Goal: Information Seeking & Learning: Learn about a topic

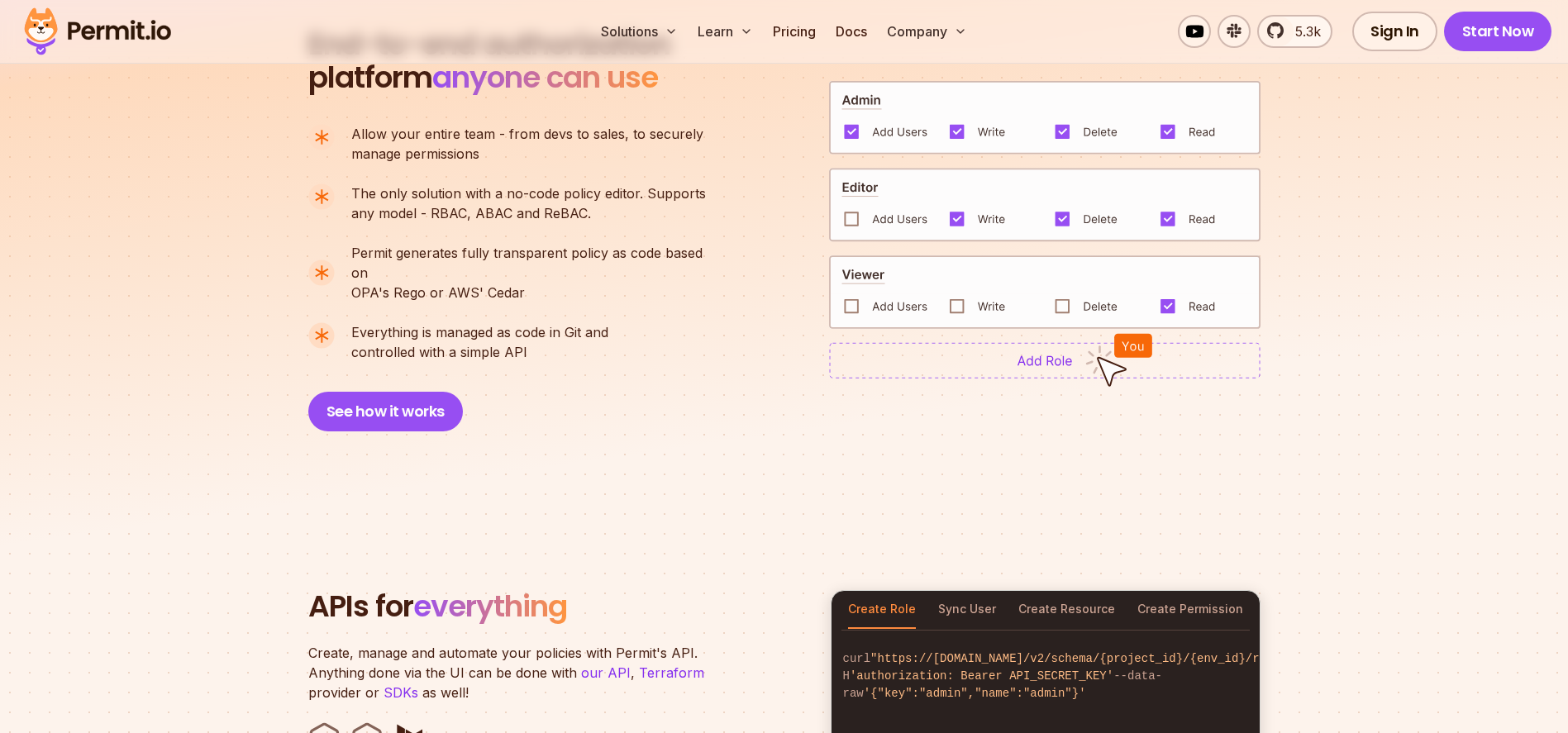
scroll to position [1007, 0]
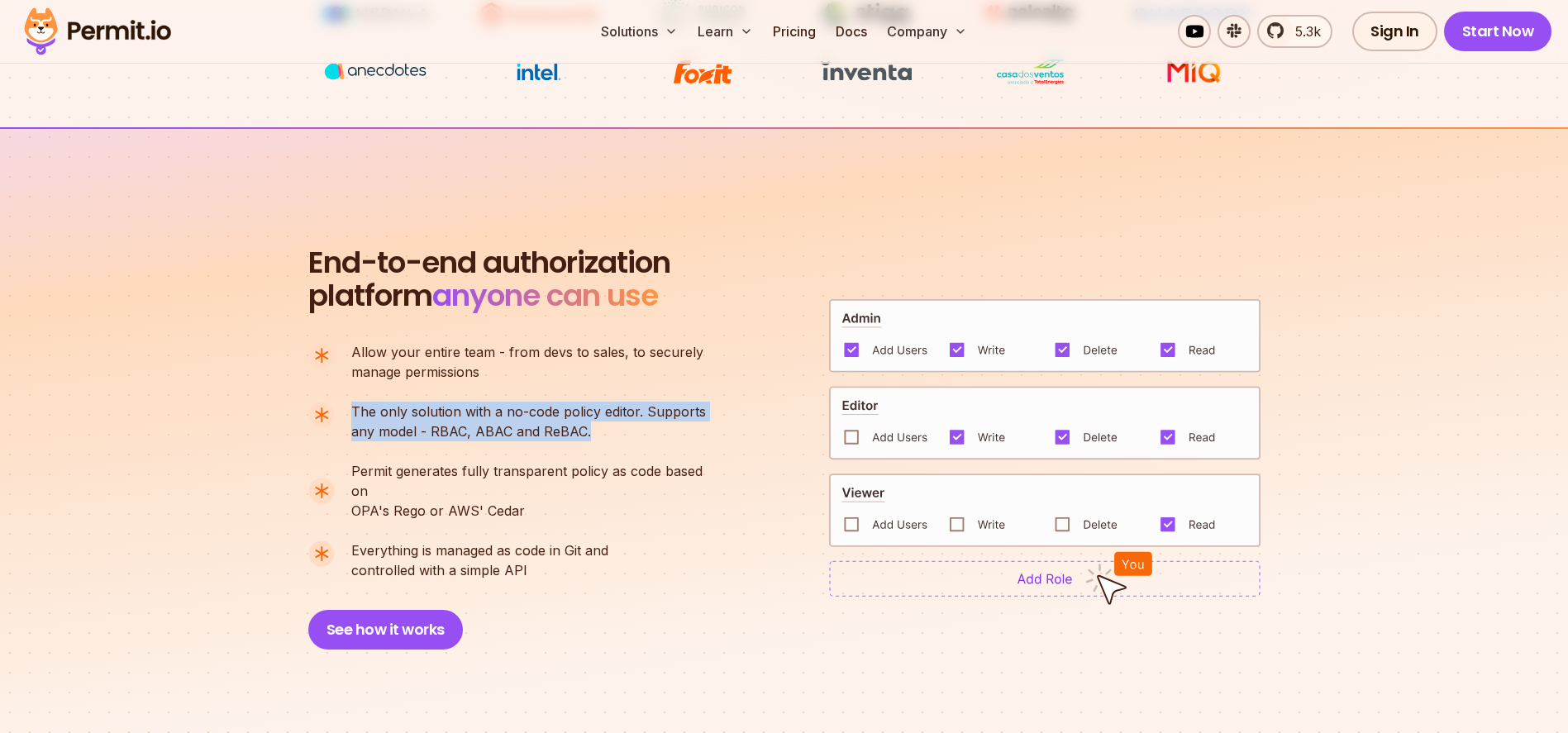
drag, startPoint x: 621, startPoint y: 443, endPoint x: 353, endPoint y: 408, distance: 270.3
click at [353, 408] on ul "Allow your entire team - from devs to sales, to securely manage permissions The…" at bounding box center [514, 461] width 411 height 238
copy p "The only solution with a no-code policy editor. Supports any model - RBAC, ABAC…"
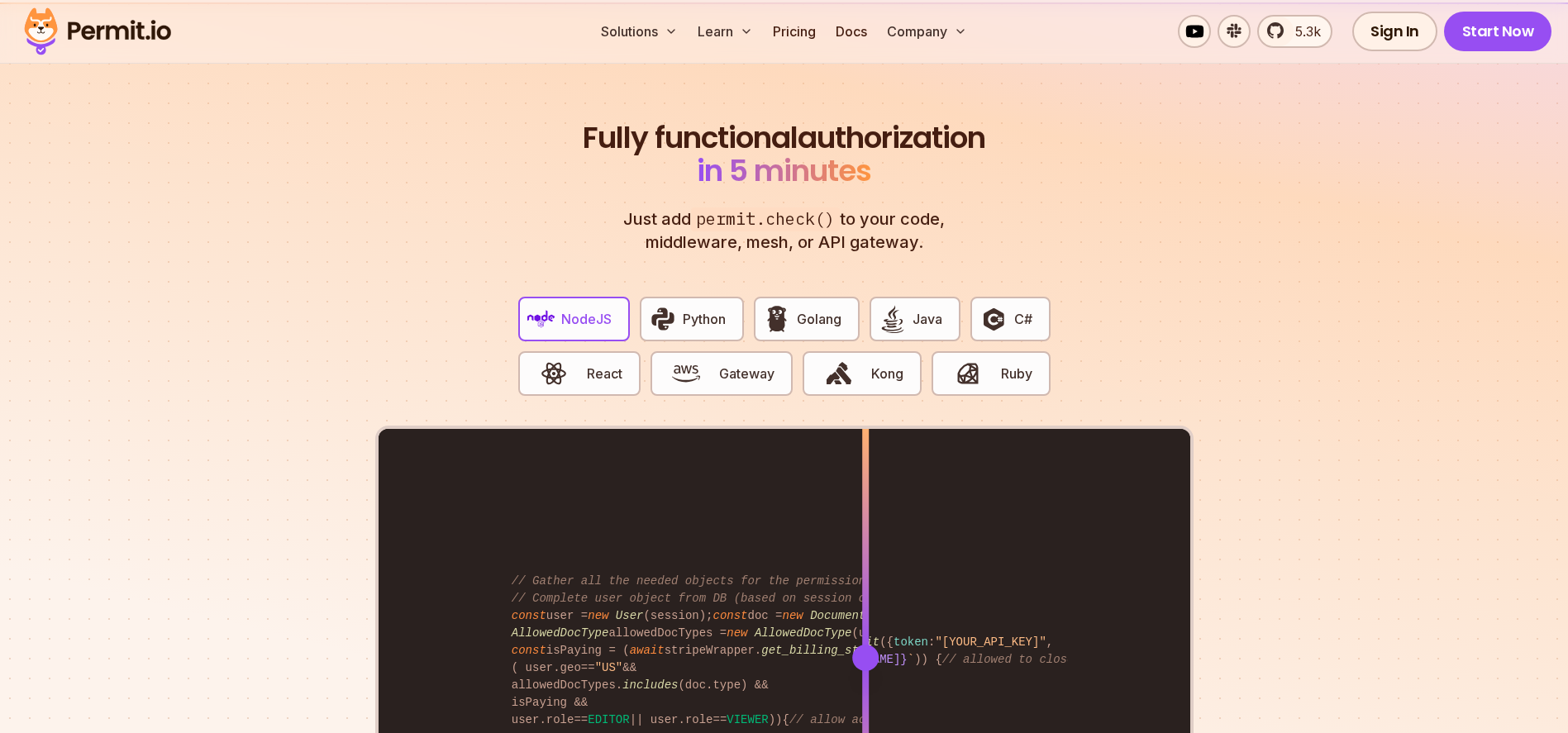
scroll to position [3215, 0]
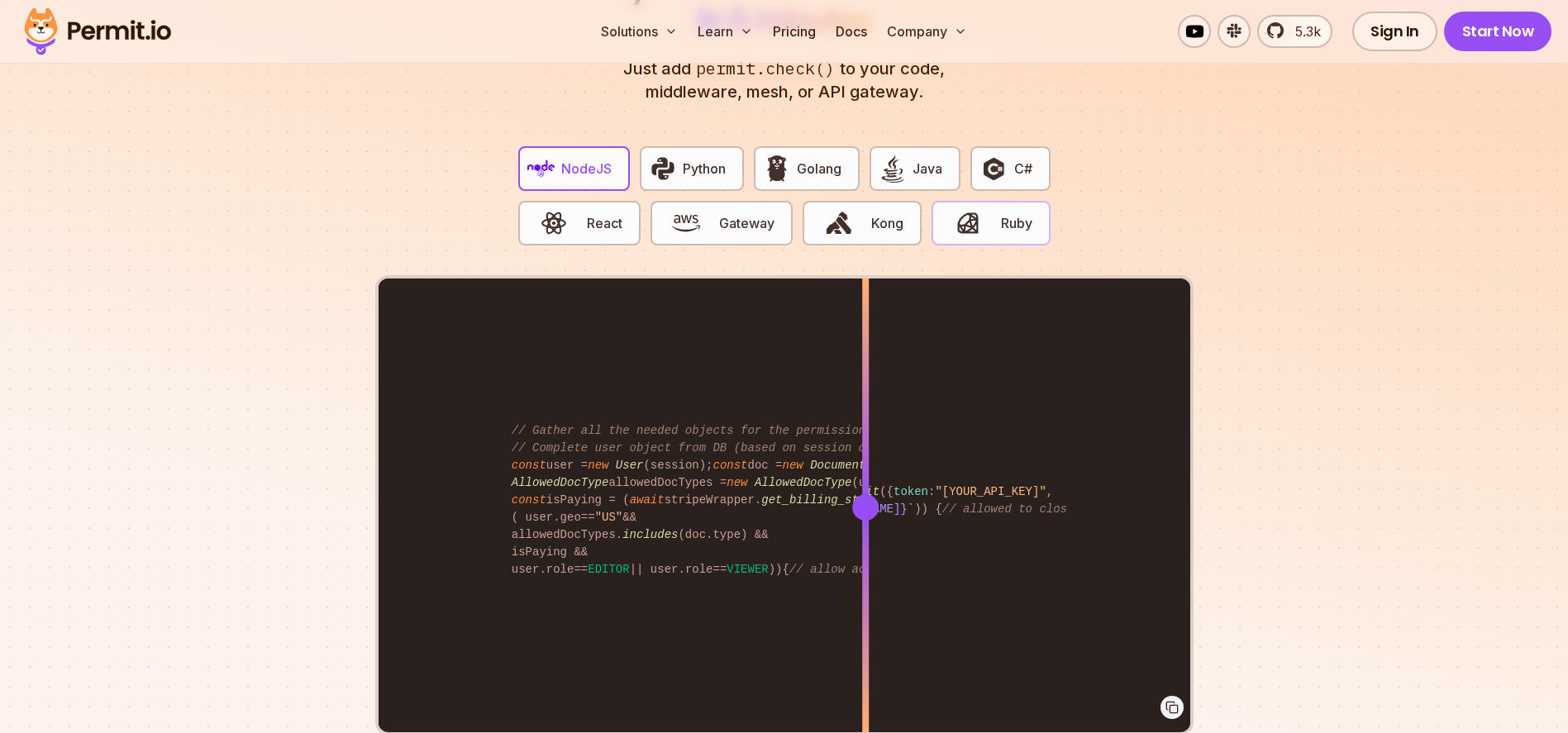
click at [947, 210] on span "button" at bounding box center [967, 223] width 56 height 28
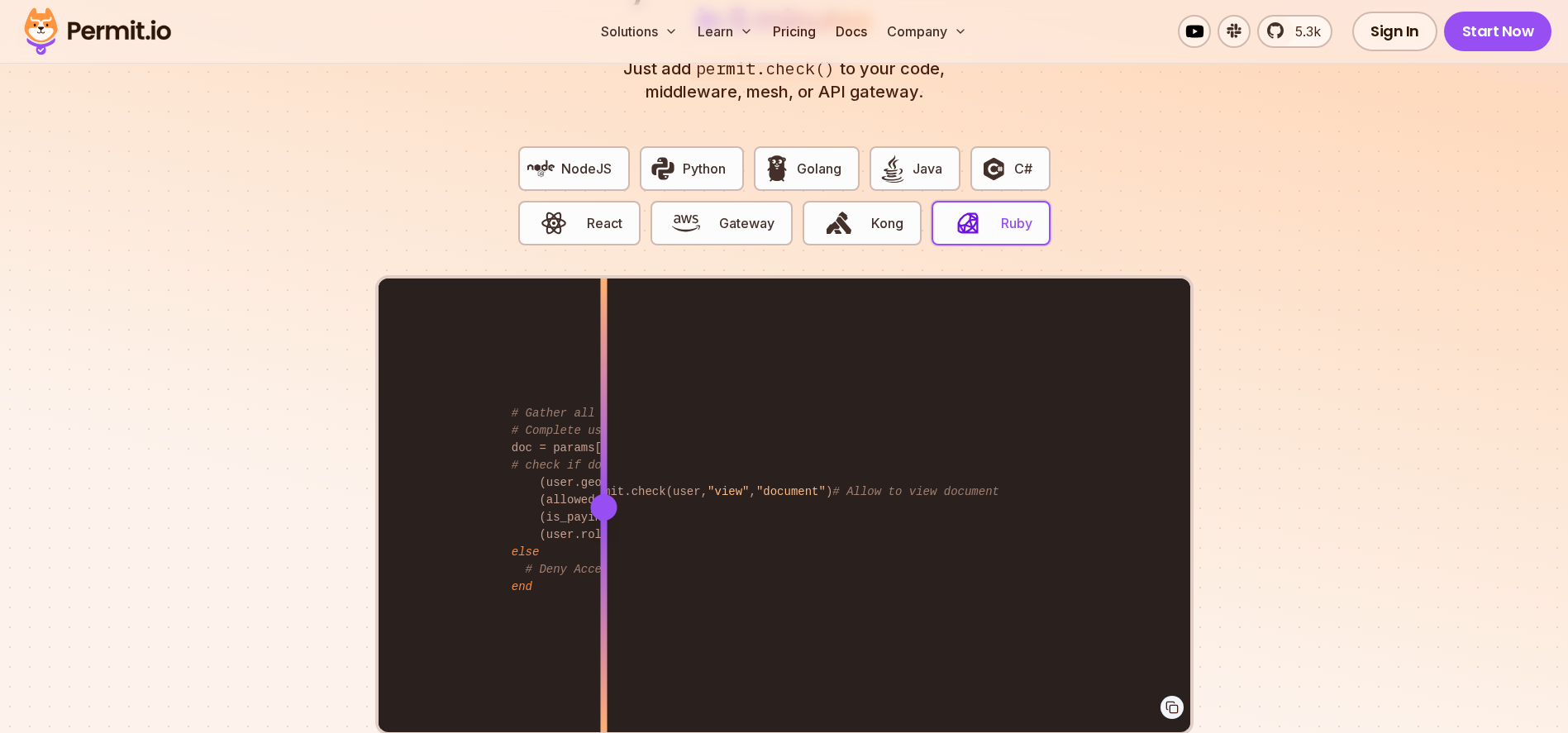
drag, startPoint x: 866, startPoint y: 491, endPoint x: 603, endPoint y: 501, distance: 263.2
click at [603, 501] on div at bounding box center [603, 507] width 7 height 456
drag, startPoint x: 597, startPoint y: 489, endPoint x: 587, endPoint y: 486, distance: 10.4
click at [587, 494] on div at bounding box center [587, 507] width 26 height 26
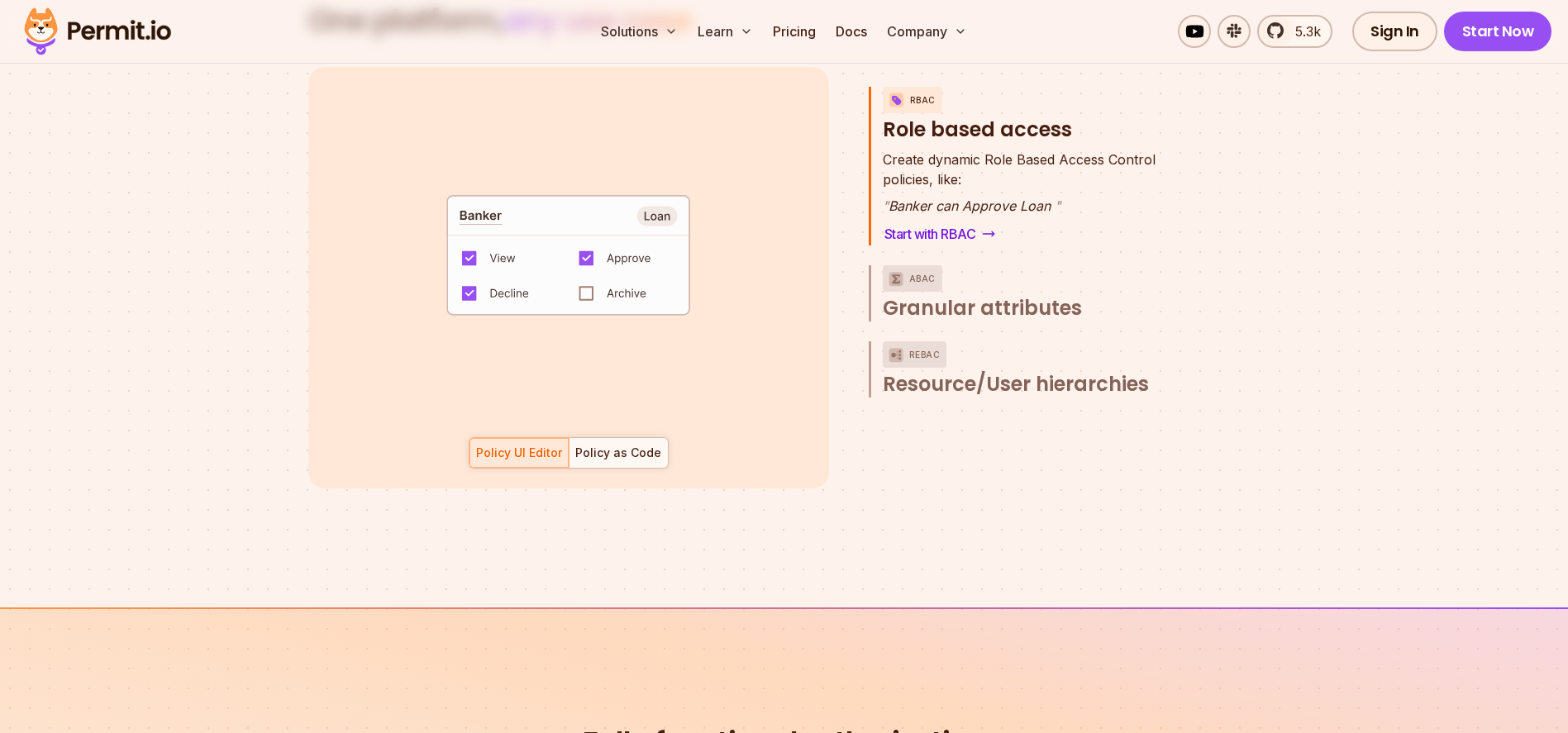
scroll to position [2362, 0]
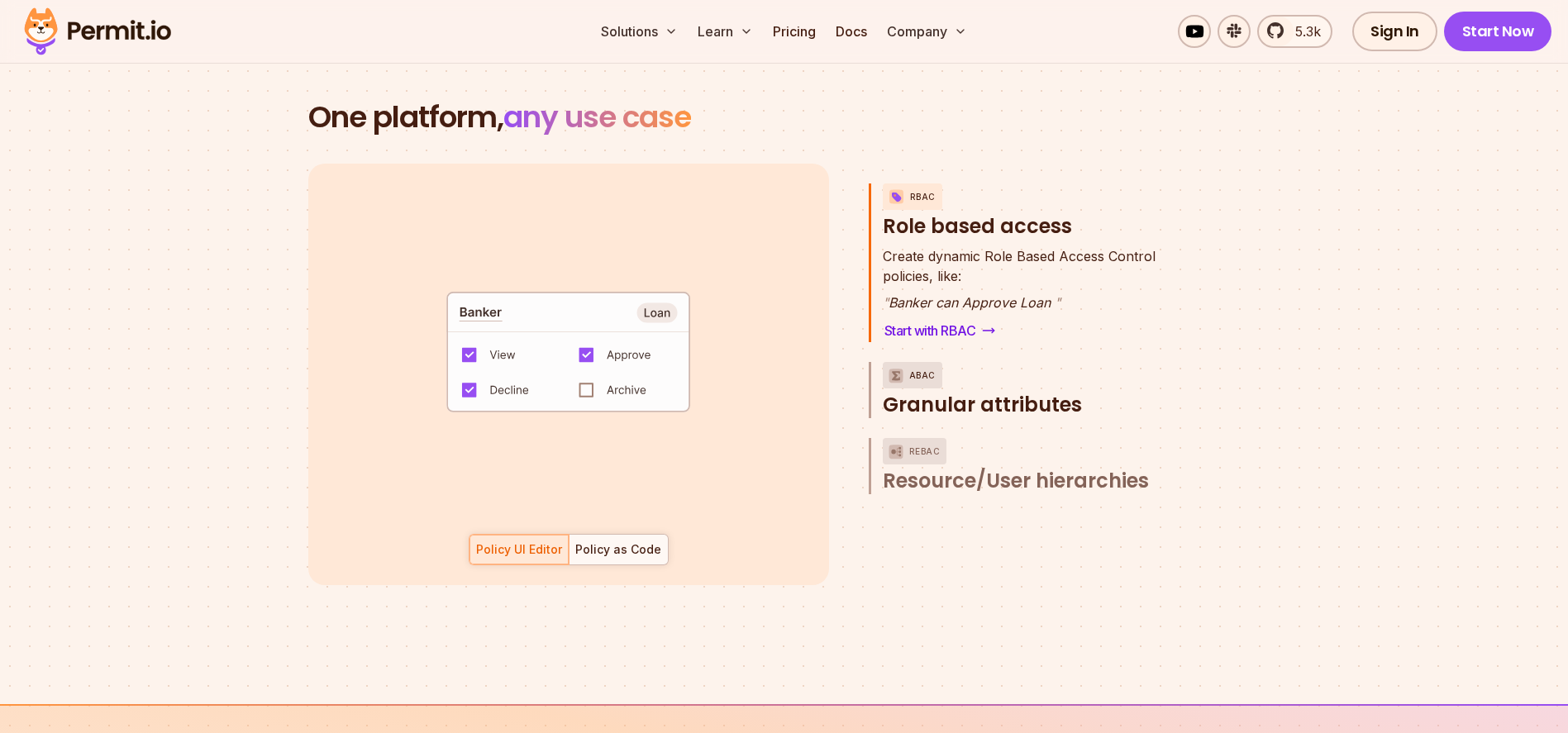
click at [995, 392] on span "Granular attributes" at bounding box center [982, 405] width 199 height 26
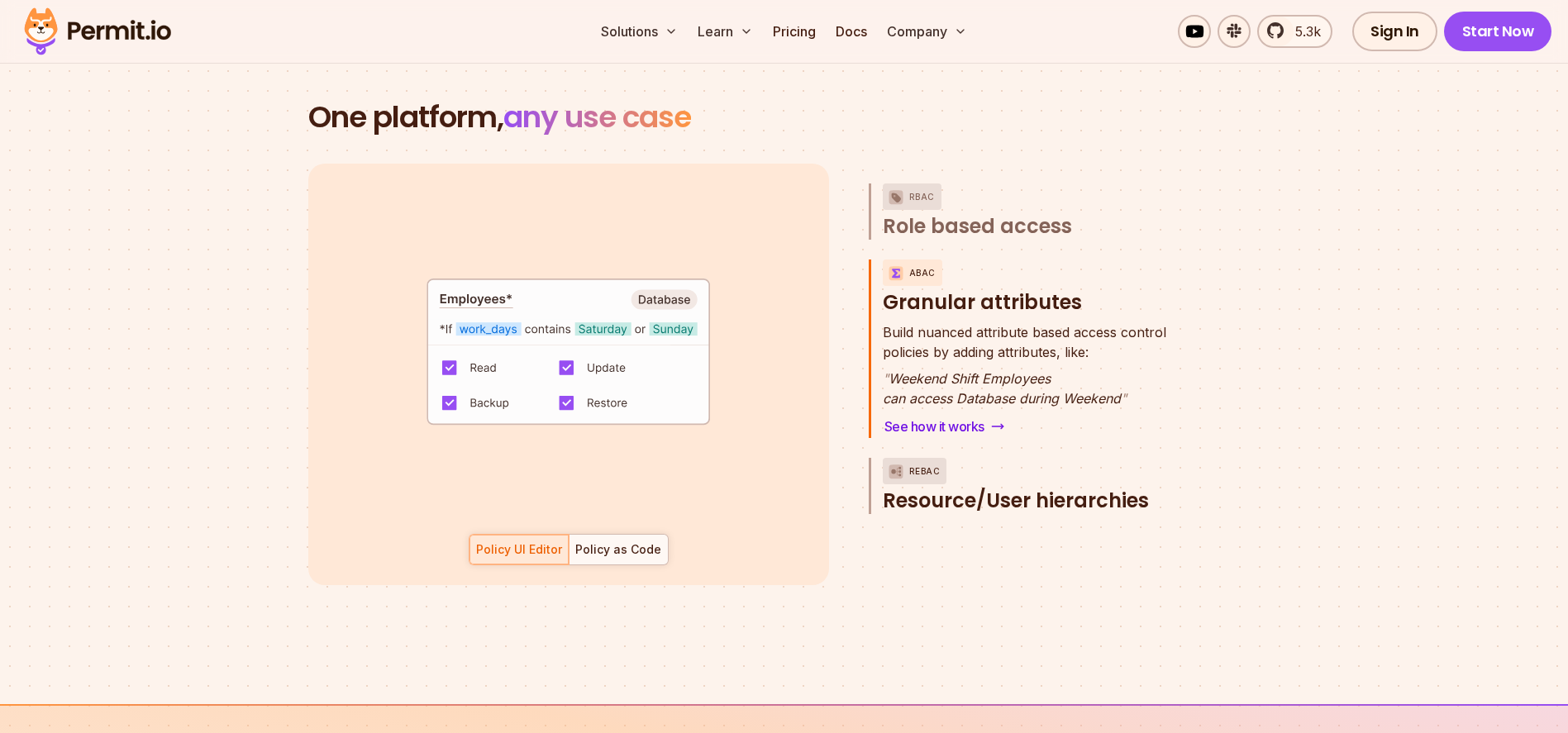
click at [1057, 487] on span "Resource/User hierarchies" at bounding box center [1015, 500] width 266 height 26
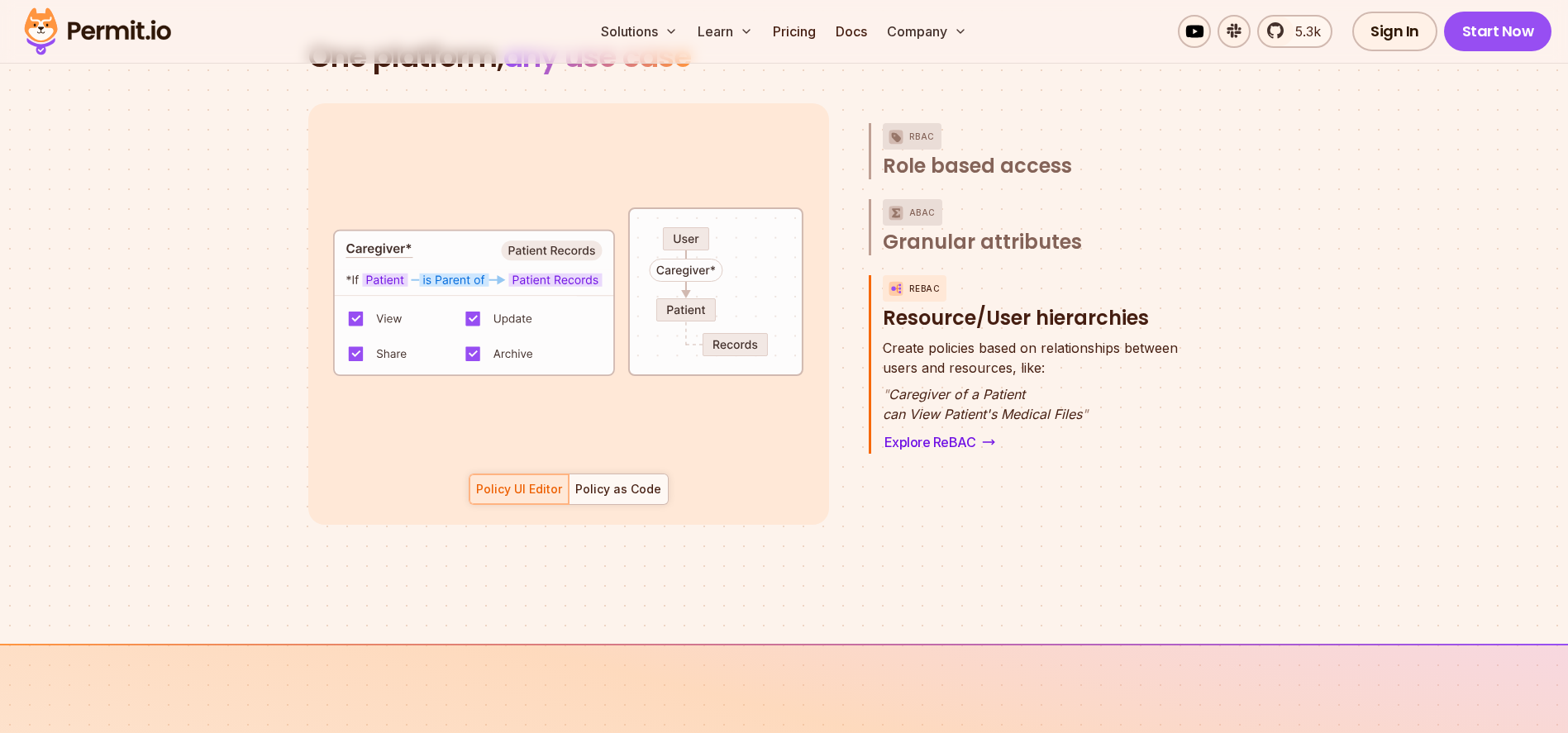
scroll to position [2488, 0]
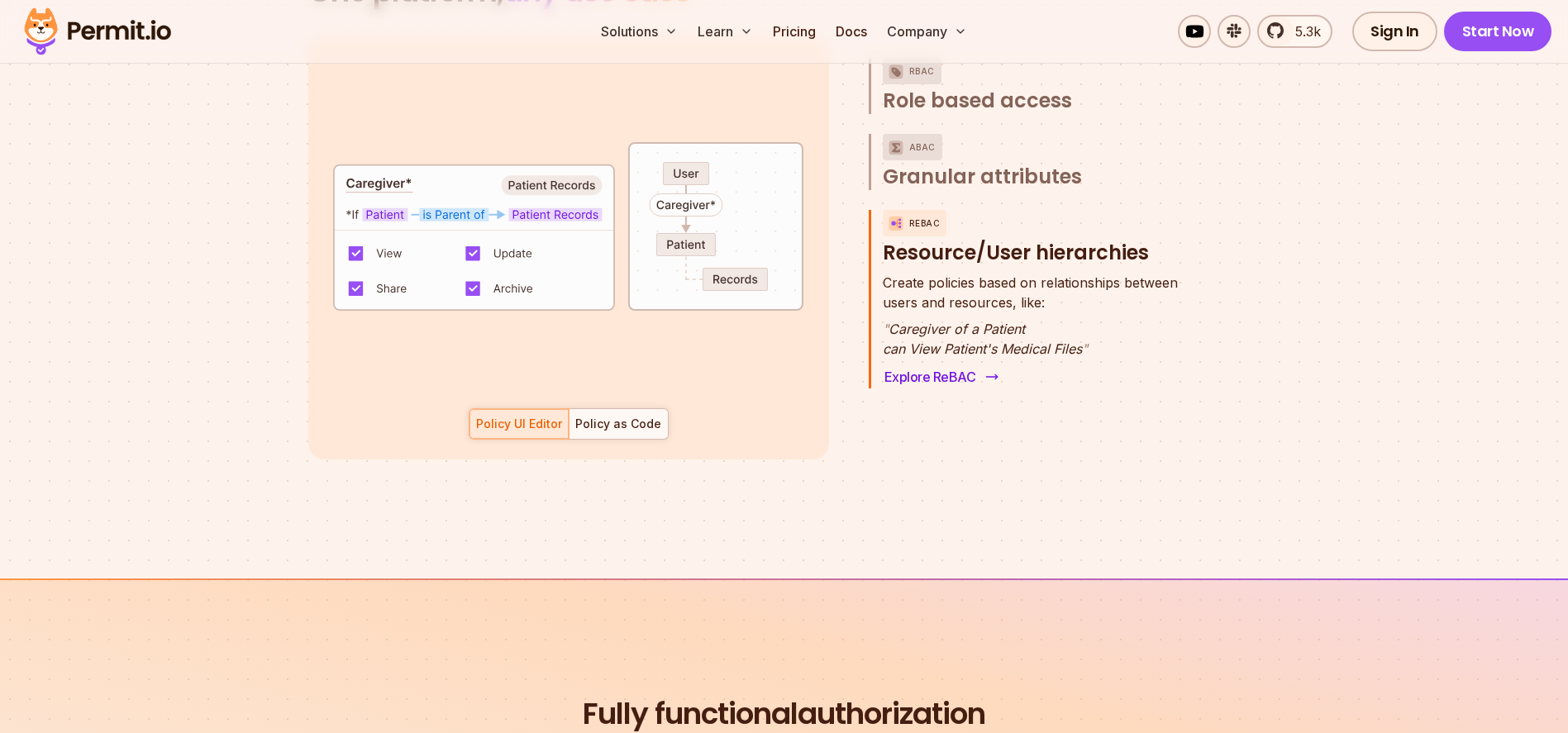
click at [937, 366] on link "Explore ReBAC" at bounding box center [940, 377] width 115 height 23
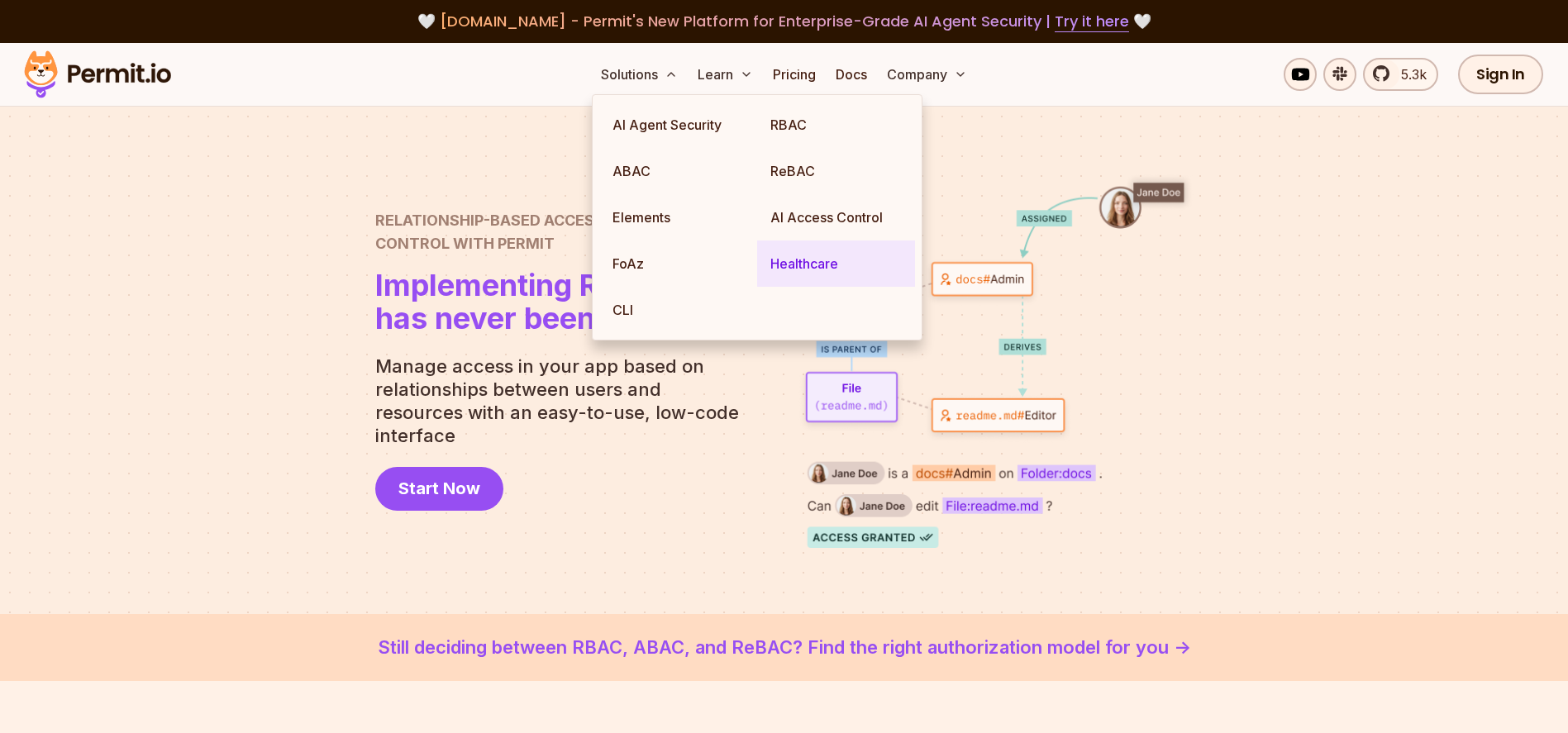
click at [809, 267] on link "Healthcare" at bounding box center [836, 263] width 158 height 46
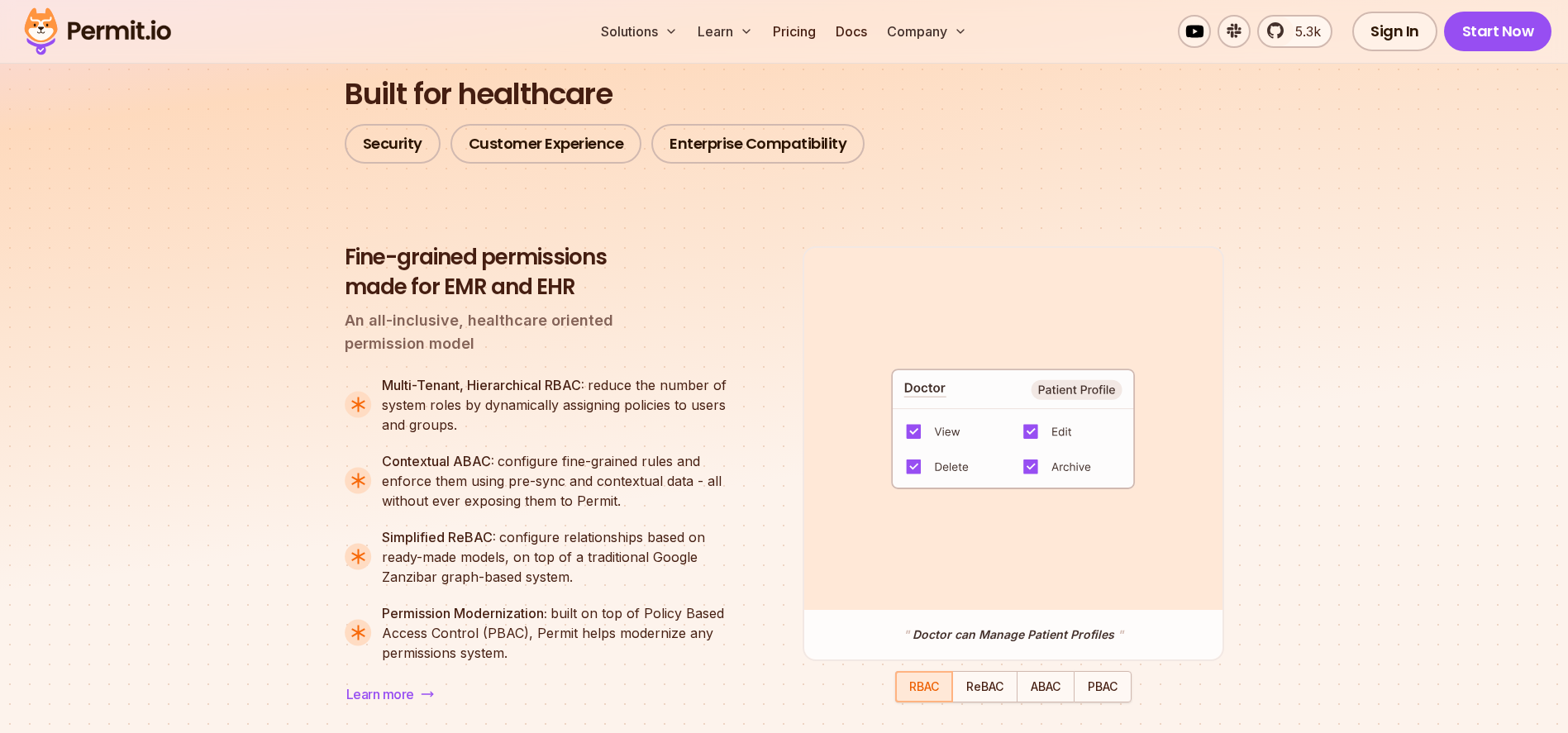
scroll to position [1408, 0]
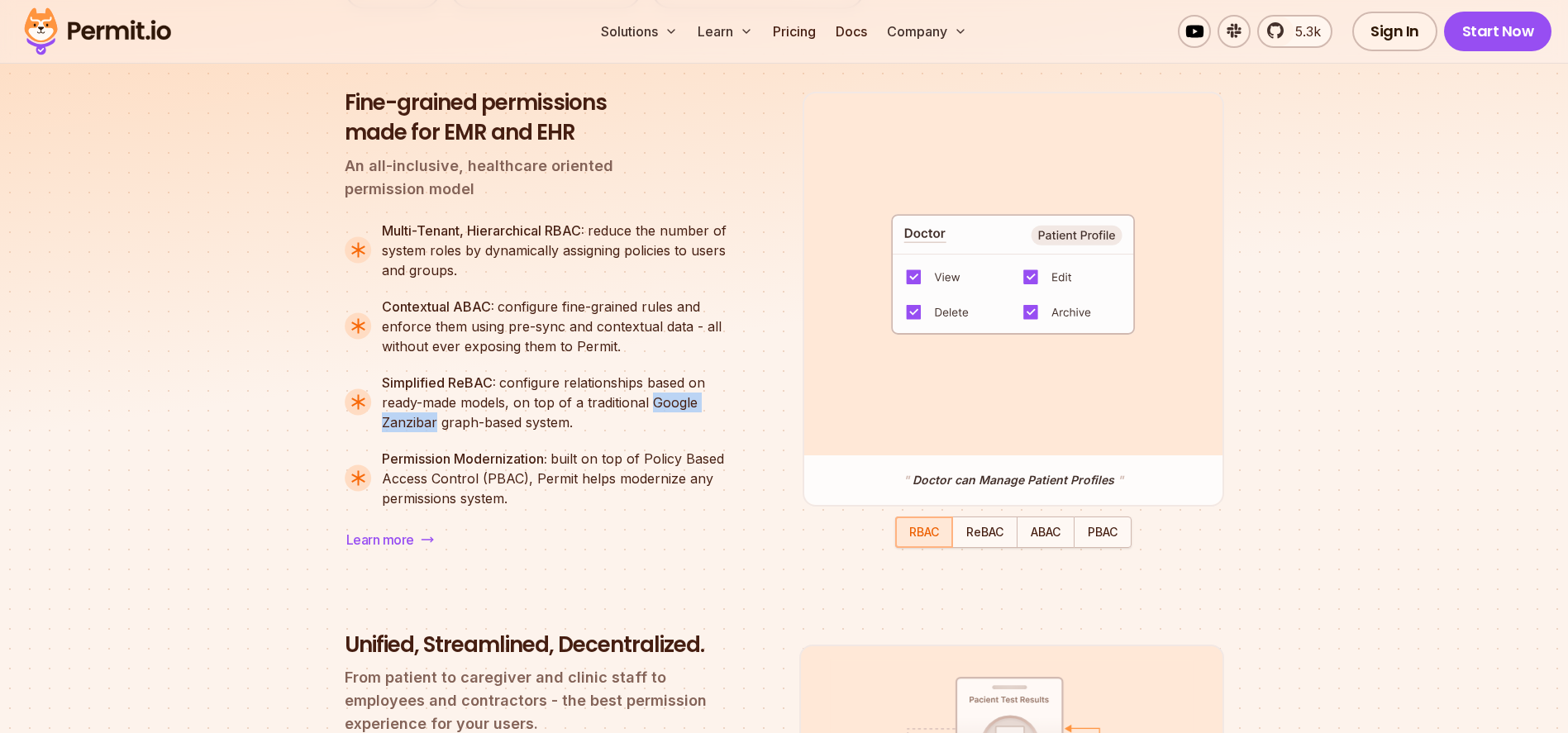
drag, startPoint x: 651, startPoint y: 392, endPoint x: 438, endPoint y: 414, distance: 214.1
click at [438, 414] on div "Simplified ReBAC: configure relationships based on ready-made models, on top of…" at bounding box center [561, 402] width 360 height 59
